Goal: Task Accomplishment & Management: Manage account settings

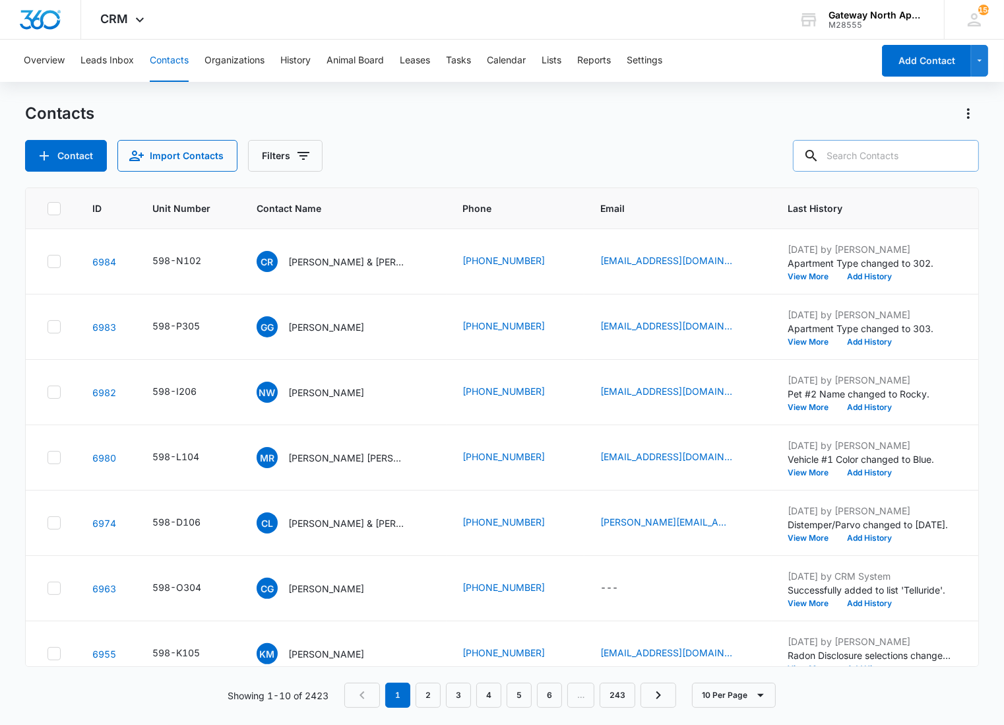
click at [876, 150] on input "text" at bounding box center [886, 156] width 186 height 32
type input "p202"
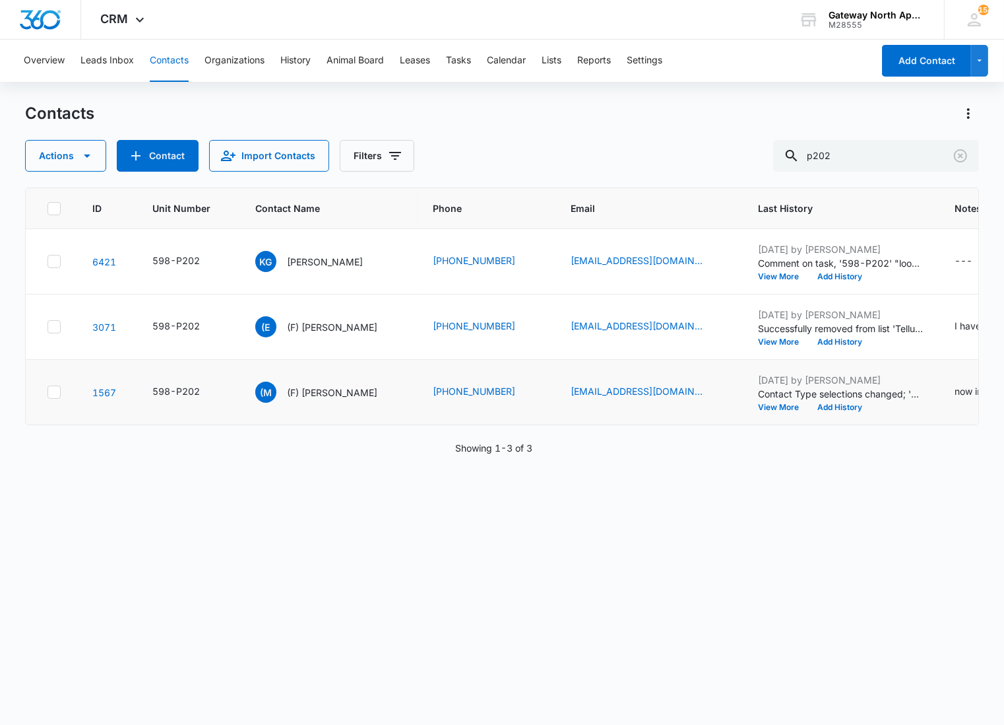
drag, startPoint x: 452, startPoint y: 533, endPoint x: 414, endPoint y: 398, distance: 139.8
click at [451, 532] on div "ID Unit Number Contact Name Phone Email Last History Notes Additional Phone Add…" at bounding box center [502, 447] width 954 height 520
click at [308, 260] on p "[PERSON_NAME]" at bounding box center [325, 262] width 76 height 14
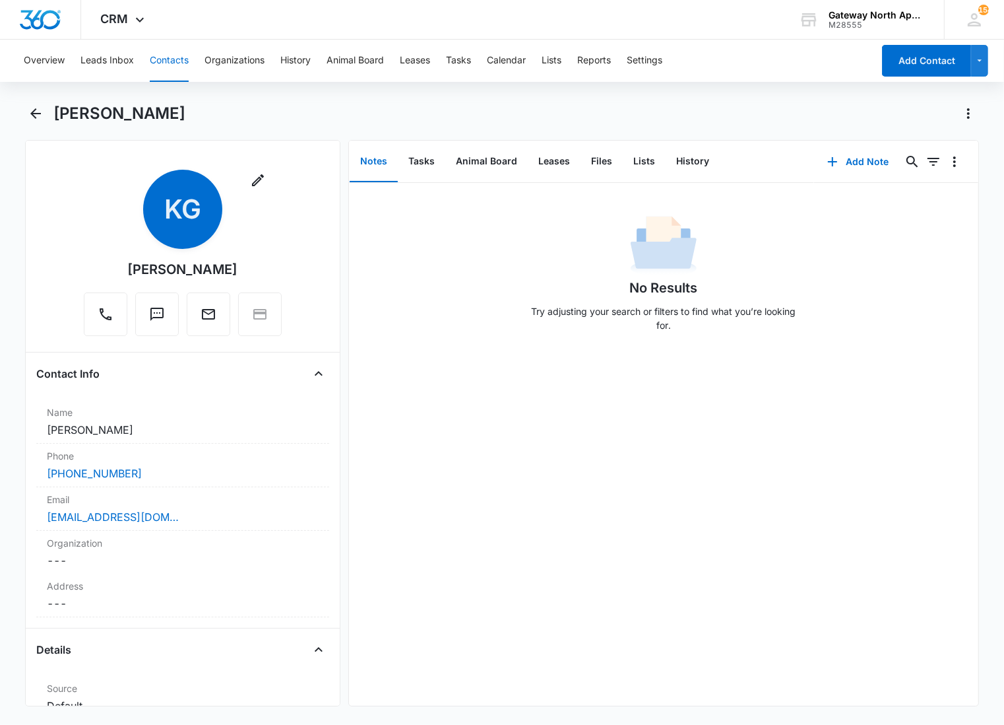
click at [545, 286] on div "No Results Try adjusting your search or filters to find what you’re looking for." at bounding box center [663, 277] width 277 height 131
click at [602, 156] on button "Files" at bounding box center [602, 161] width 42 height 41
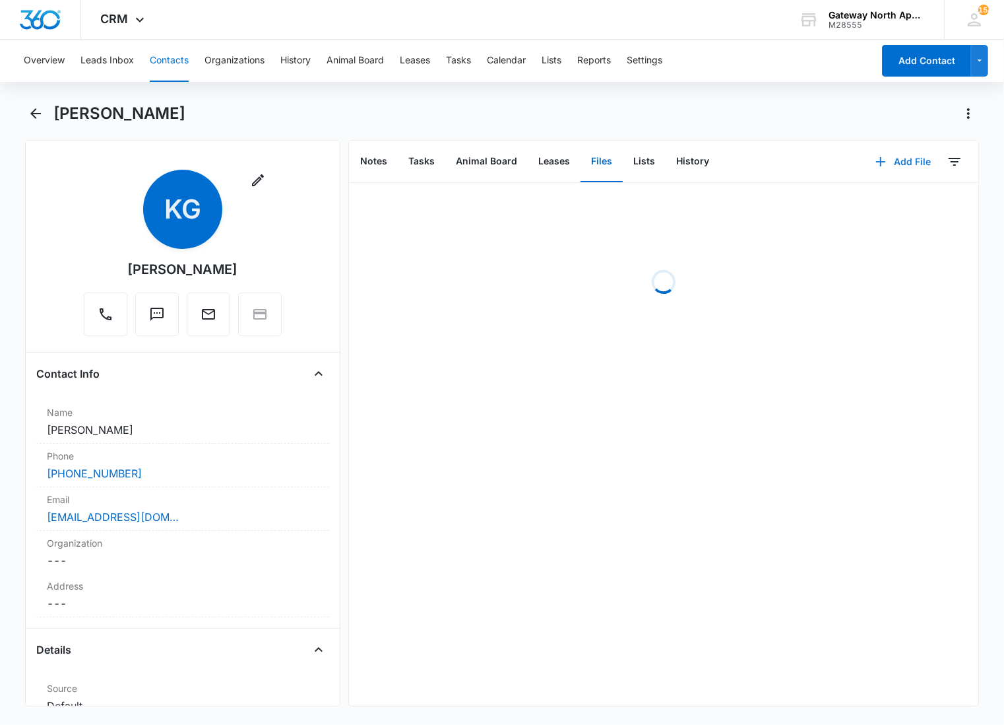
click at [909, 166] on button "Add File" at bounding box center [904, 162] width 82 height 32
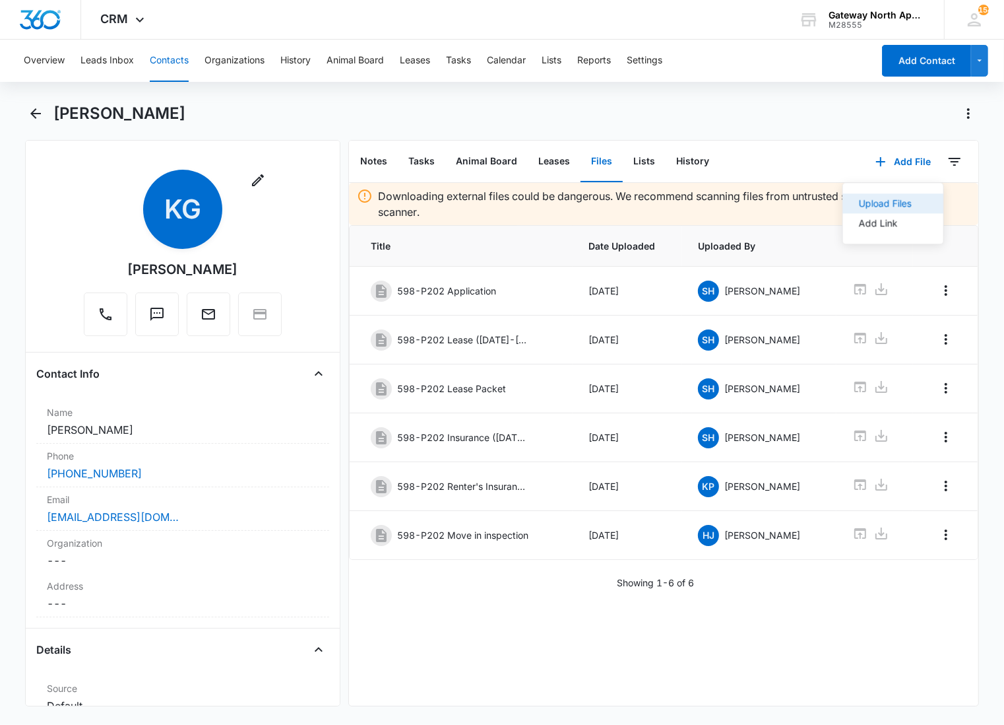
click at [843, 210] on button "Upload Files" at bounding box center [893, 203] width 100 height 20
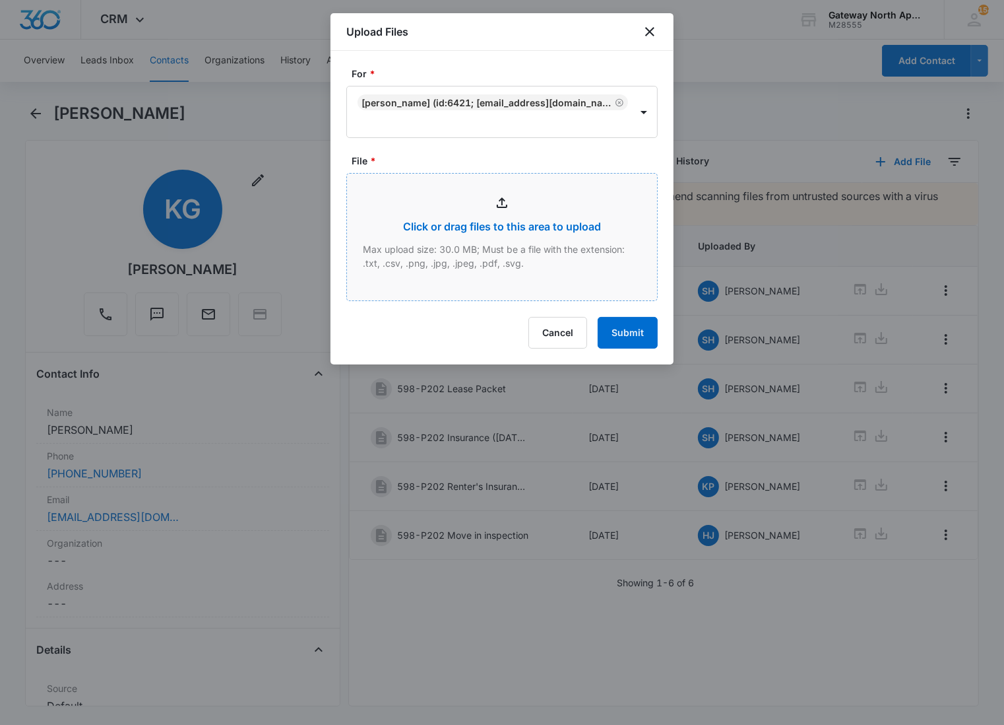
type input "C:\fakepath\P202_10082025103106.pdf"
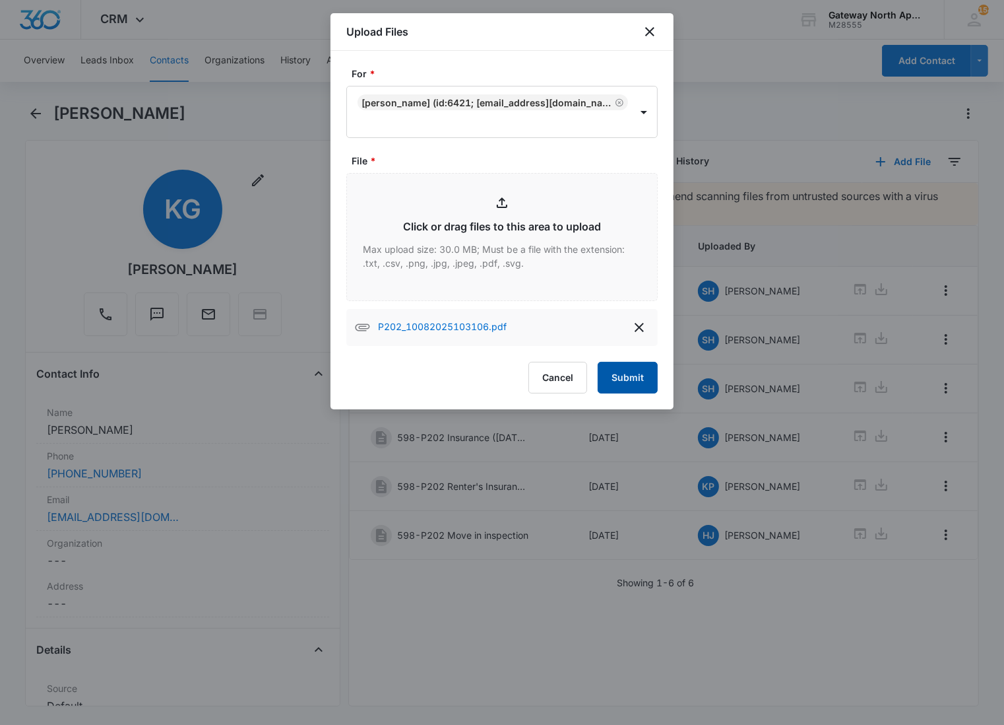
click at [649, 386] on button "Submit" at bounding box center [628, 378] width 60 height 32
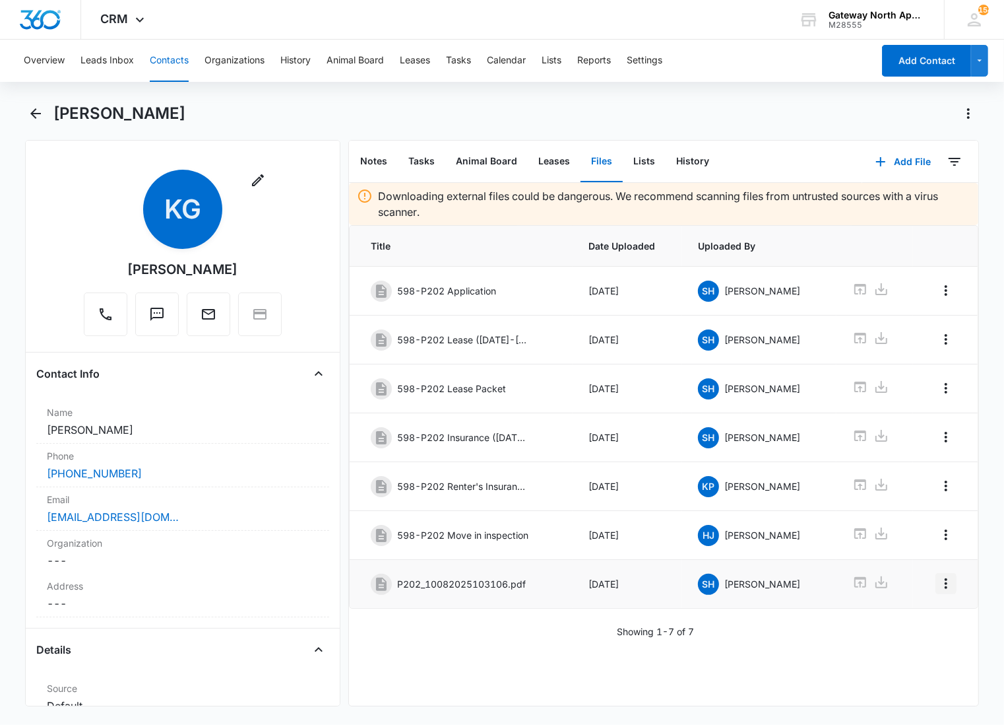
drag, startPoint x: 937, startPoint y: 584, endPoint x: 921, endPoint y: 597, distance: 20.2
click at [938, 584] on icon "Overflow Menu" at bounding box center [946, 583] width 16 height 16
click at [898, 623] on div "Edit" at bounding box center [900, 626] width 28 height 9
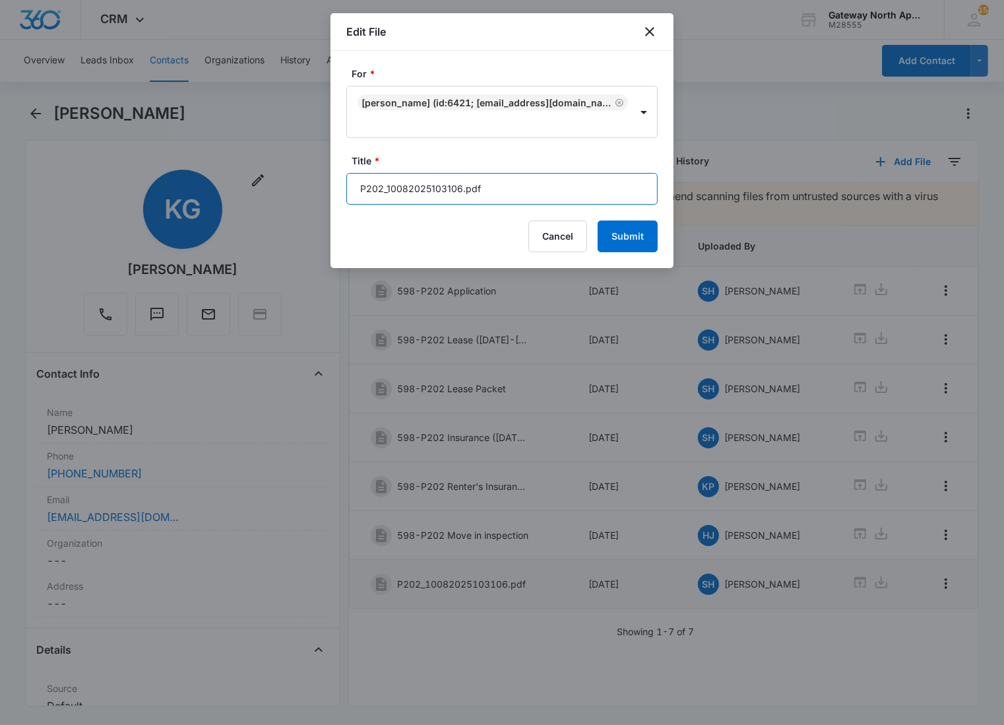
drag, startPoint x: 523, startPoint y: 185, endPoint x: 317, endPoint y: 192, distance: 206.7
click at [317, 192] on body "CRM Apps Reputation Websites Forms CRM Email Social Content Ads Intelligence Fi…" at bounding box center [502, 362] width 1004 height 725
type input "598-P202 Additional Addendum"
click at [598, 220] on button "Submit" at bounding box center [628, 236] width 60 height 32
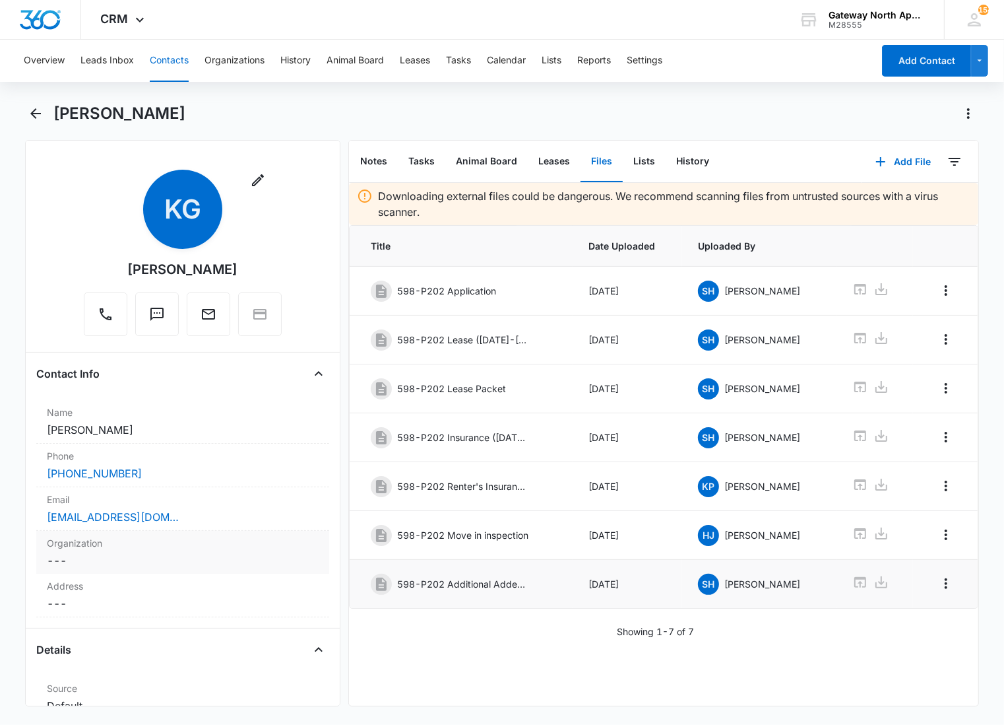
click at [121, 561] on dd "Cancel Save Changes ---" at bounding box center [183, 560] width 272 height 16
click at [185, 572] on div at bounding box center [167, 571] width 220 height 18
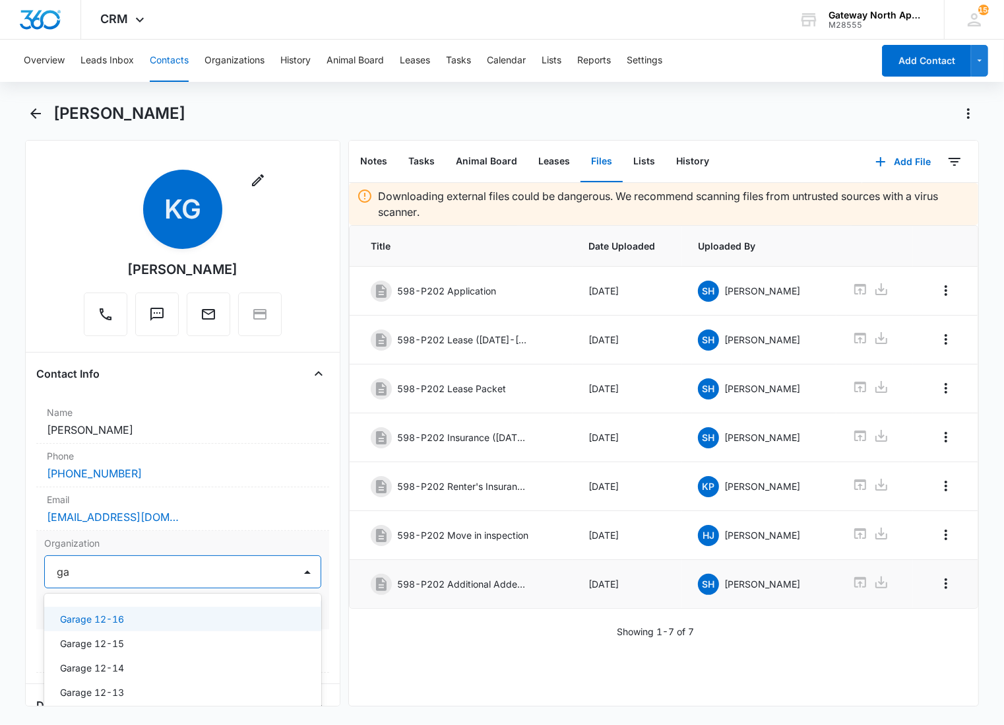
type input "g"
type input "Garage 12-15"
click at [147, 608] on div "Garage 12-15" at bounding box center [182, 618] width 277 height 24
click at [286, 615] on button "Save Changes" at bounding box center [283, 611] width 75 height 25
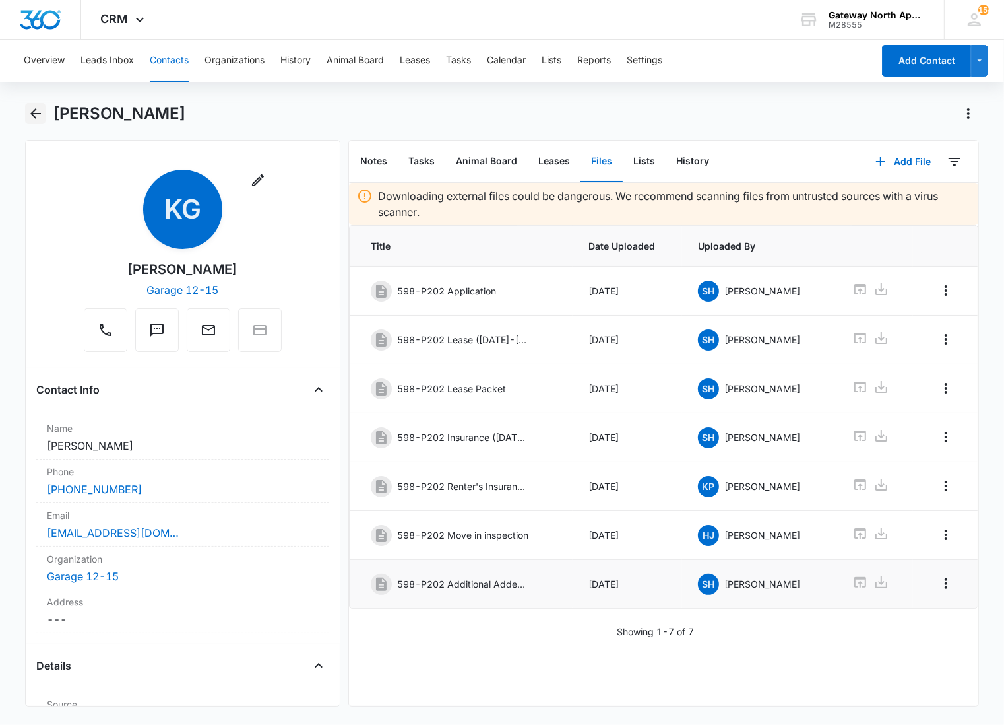
click at [37, 103] on button "Back" at bounding box center [35, 113] width 20 height 21
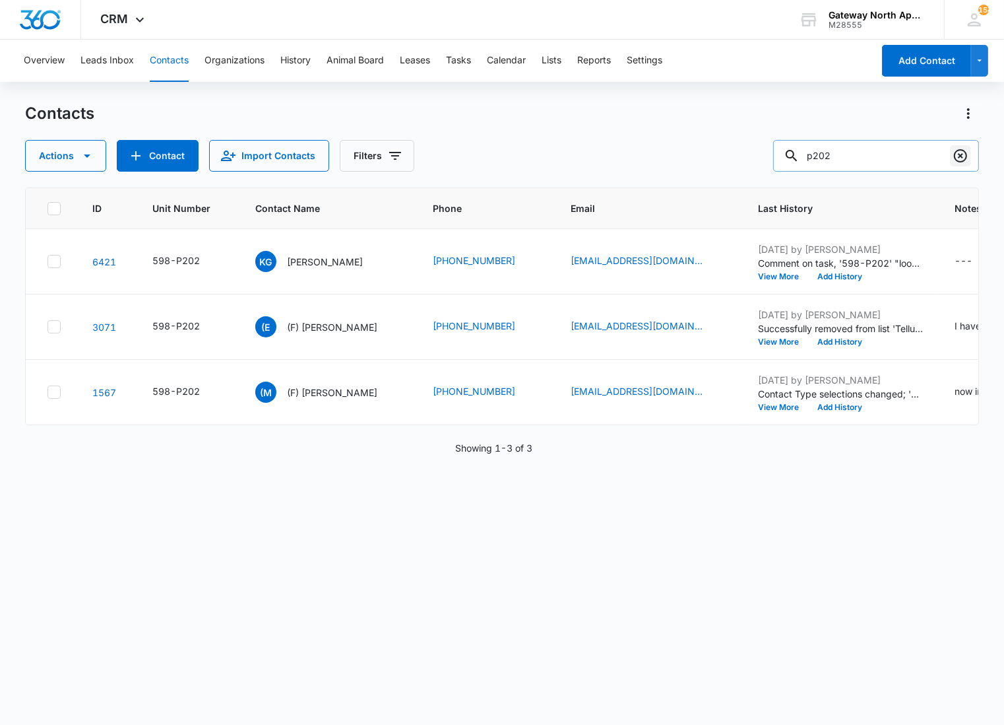
click at [960, 161] on icon "Clear" at bounding box center [960, 155] width 13 height 13
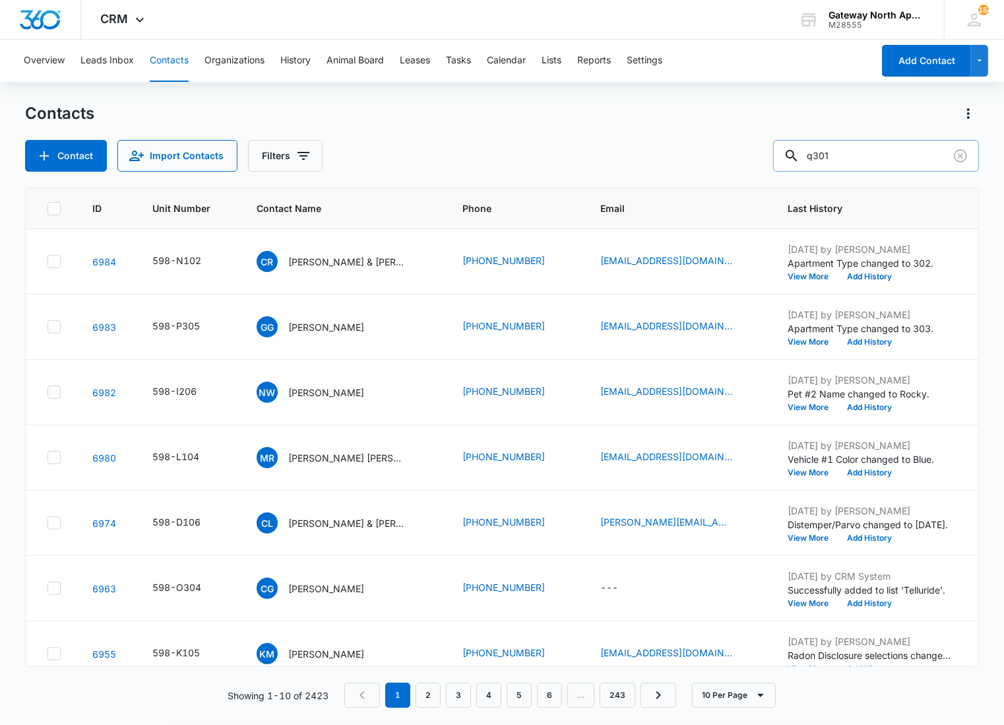
type input "q301"
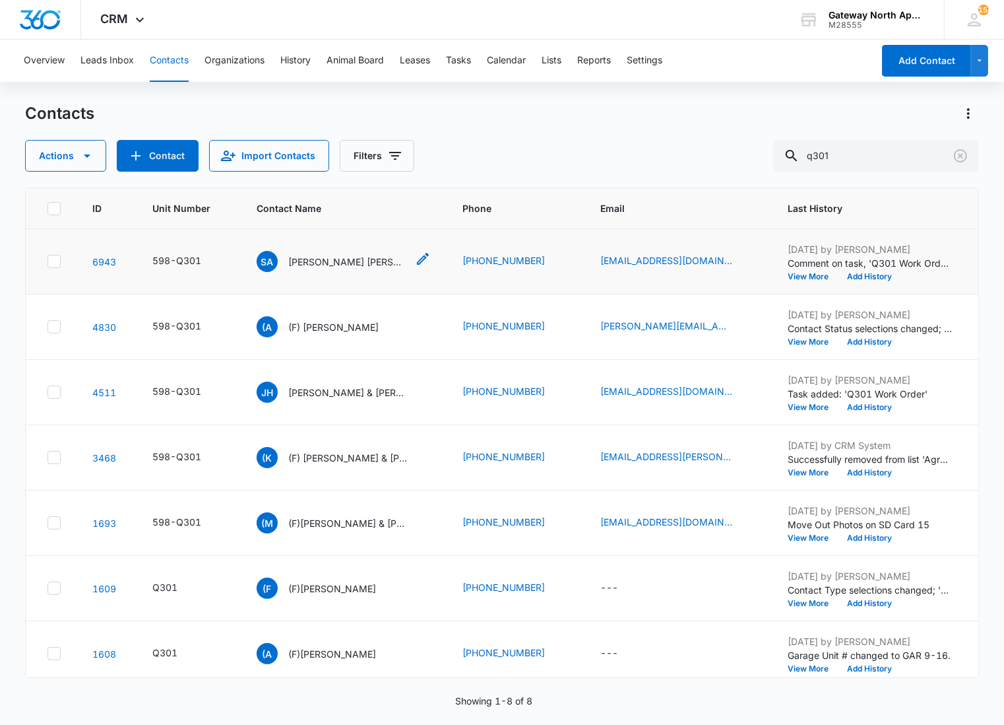
click at [334, 253] on div "SA [PERSON_NAME] [PERSON_NAME]" at bounding box center [332, 261] width 150 height 21
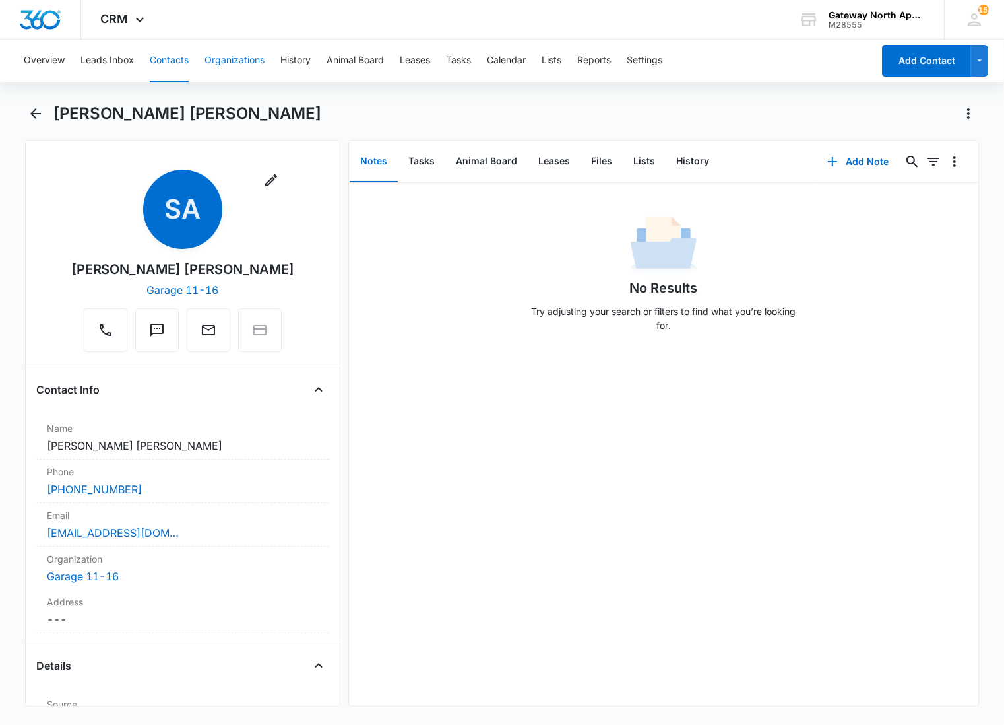
click at [224, 68] on button "Organizations" at bounding box center [235, 61] width 60 height 42
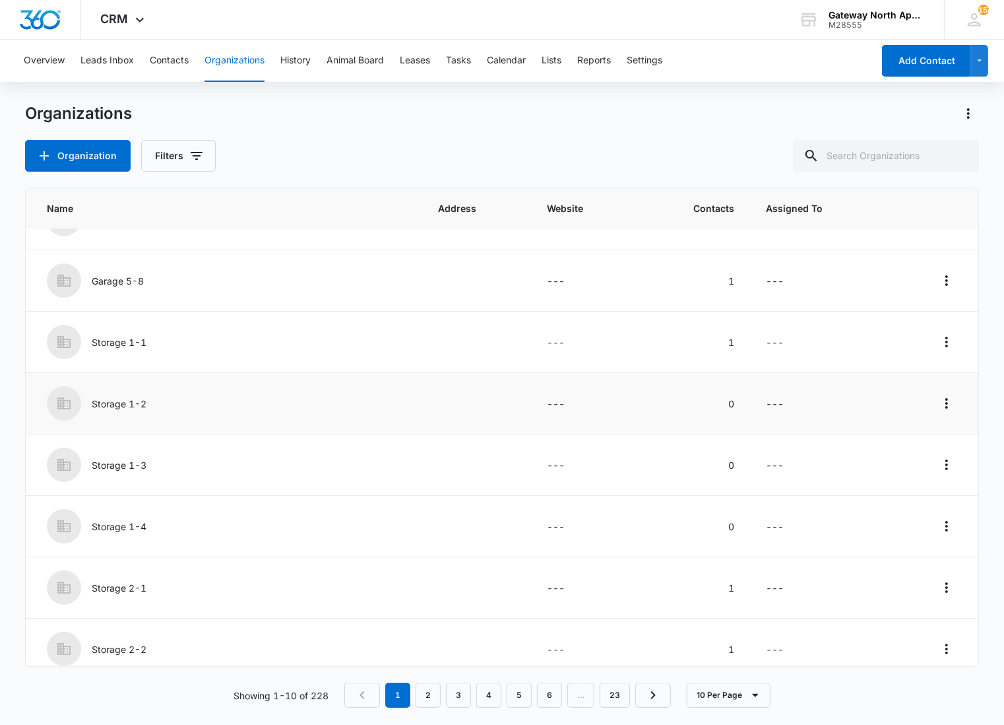
scroll to position [176, 0]
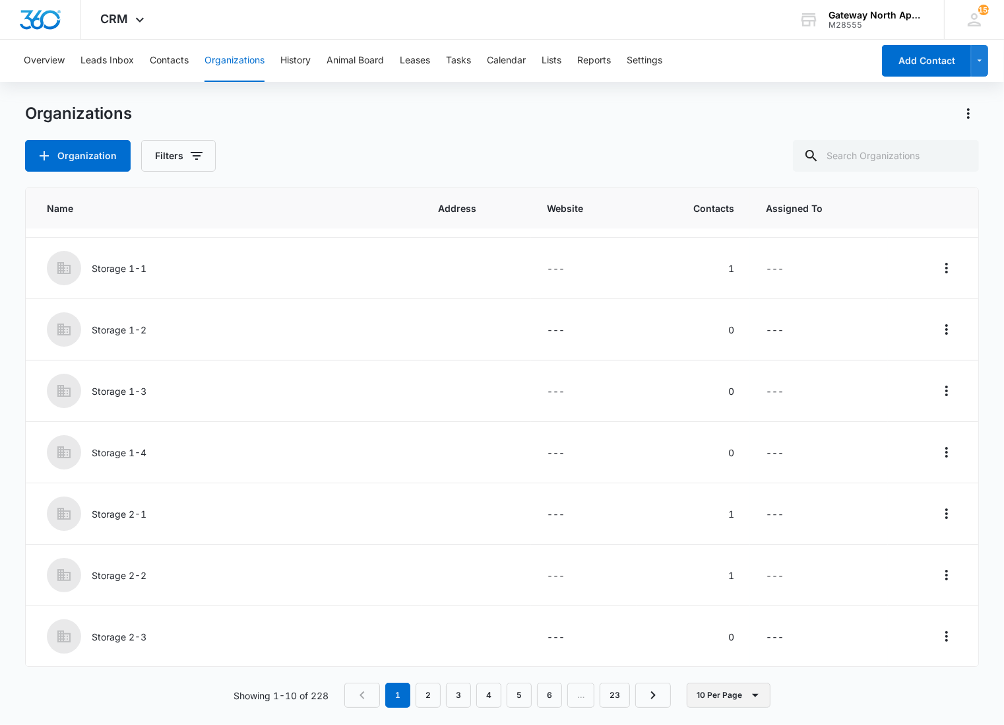
click at [748, 701] on icon "button" at bounding box center [756, 695] width 16 height 16
click at [744, 656] on div "50 Per Page" at bounding box center [732, 656] width 54 height 9
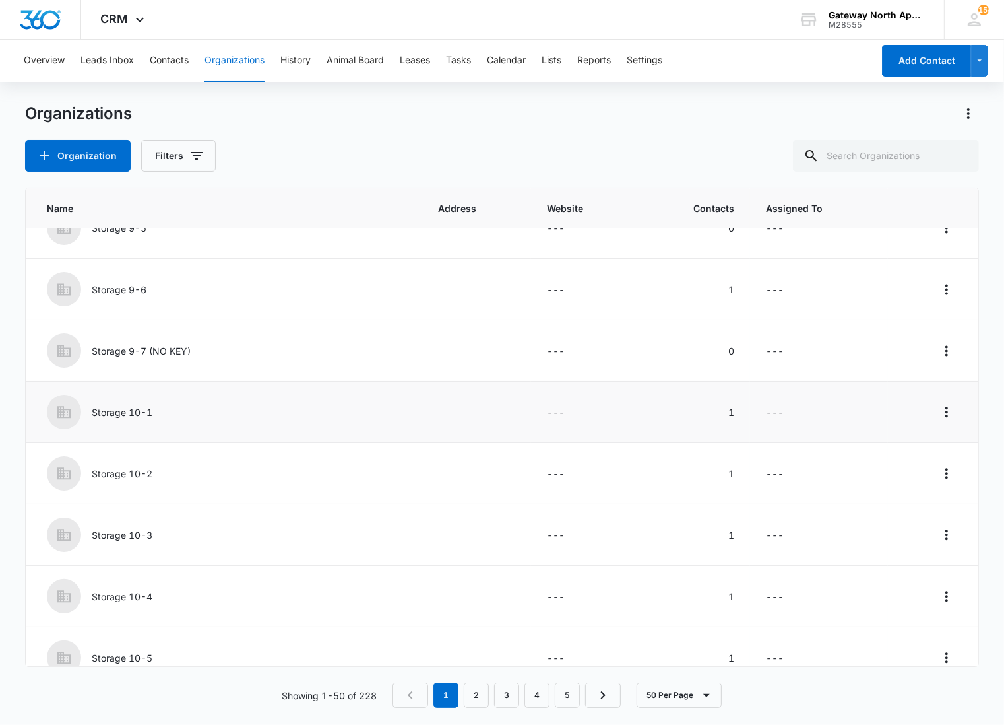
scroll to position [2634, 0]
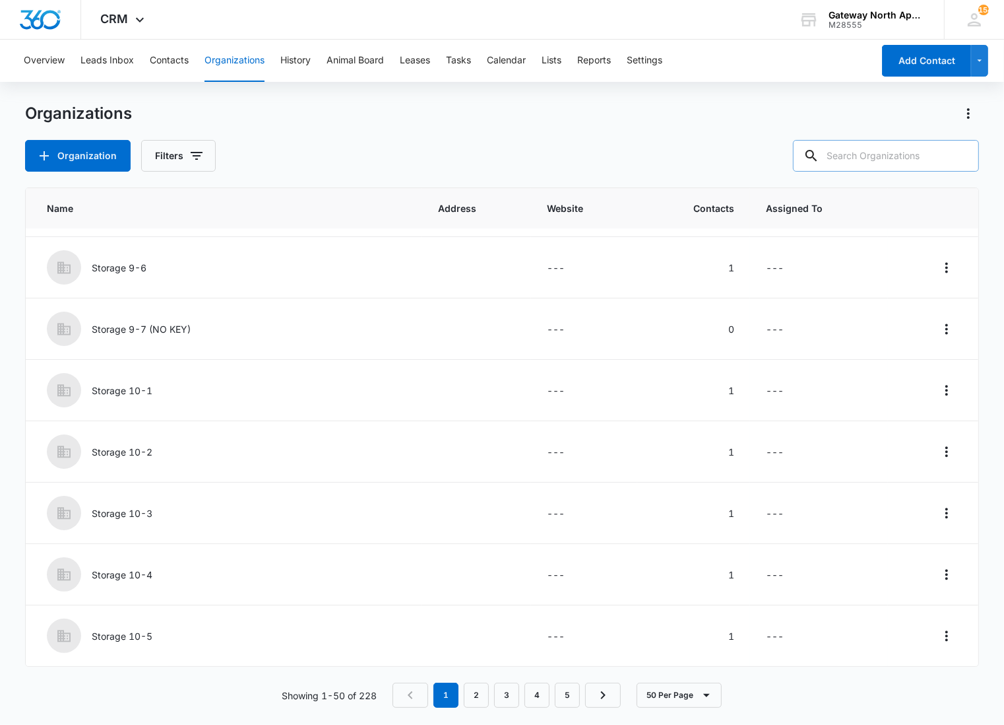
click at [849, 160] on input "text" at bounding box center [886, 156] width 186 height 32
type input "garage 6-1"
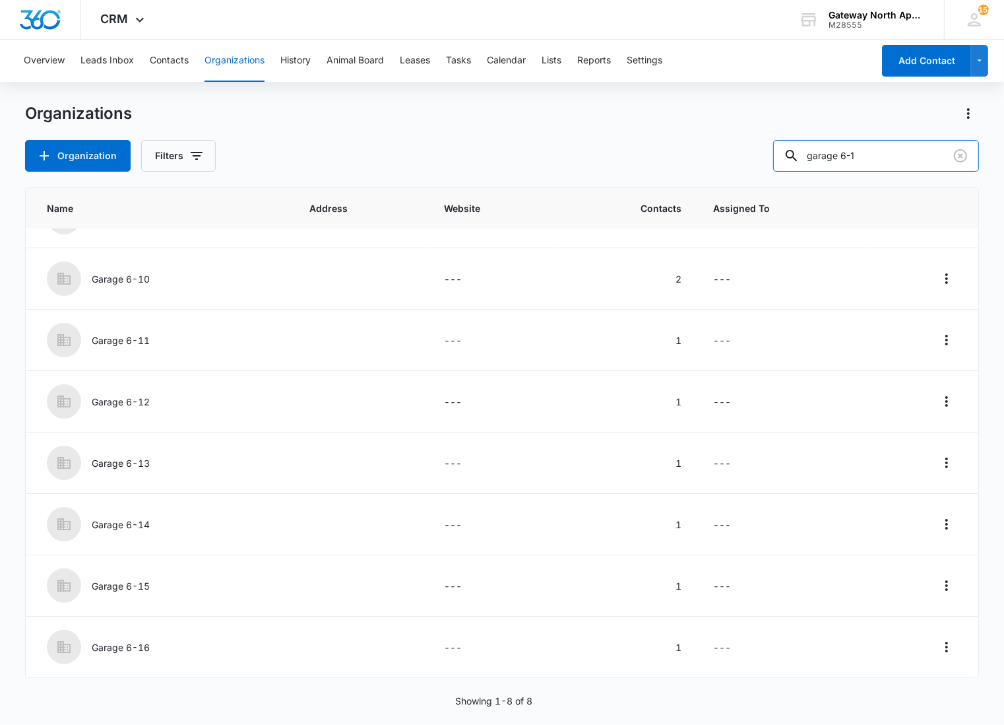
scroll to position [0, 0]
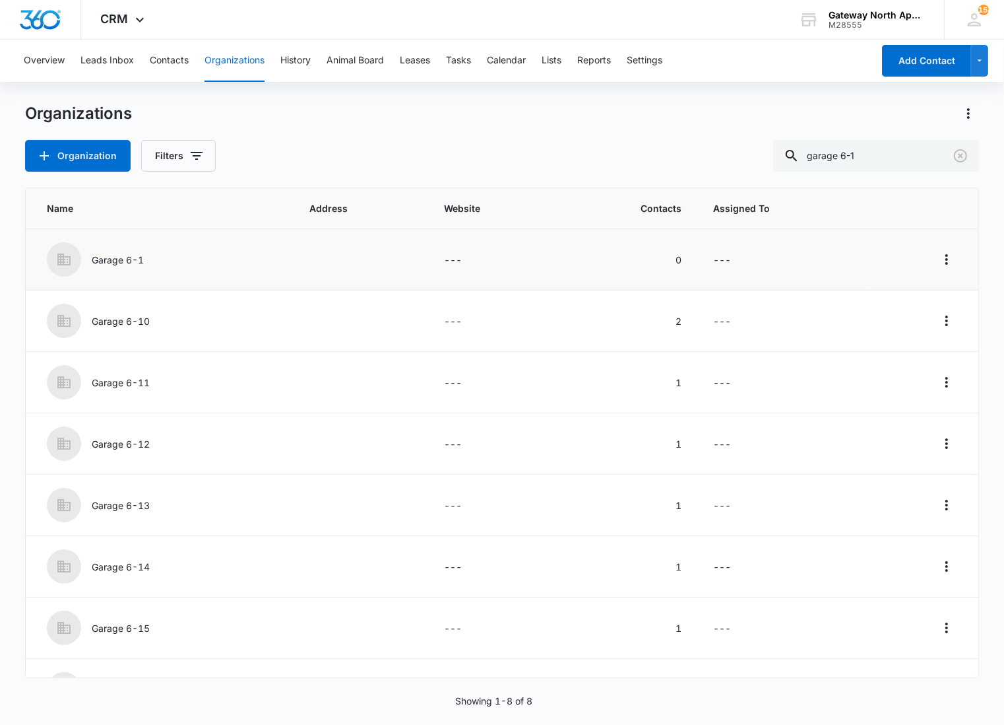
click at [128, 253] on p "Garage 6-1" at bounding box center [118, 260] width 52 height 14
